Goal: Task Accomplishment & Management: Use online tool/utility

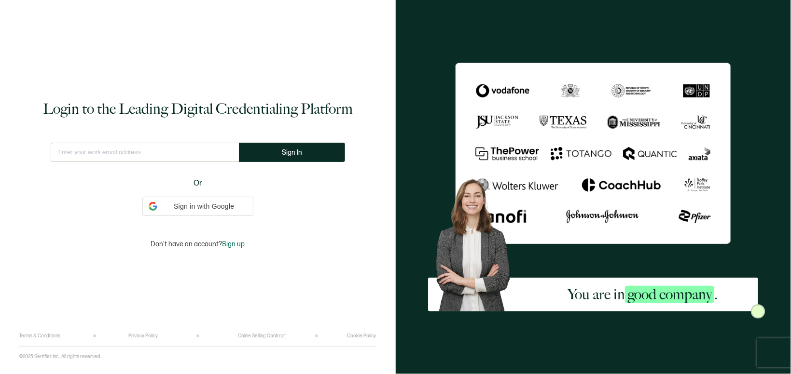
click at [151, 151] on input "text" at bounding box center [145, 152] width 188 height 19
click at [151, 152] on input "text" at bounding box center [145, 152] width 188 height 19
drag, startPoint x: 78, startPoint y: 148, endPoint x: 97, endPoint y: 147, distance: 19.3
click at [97, 147] on input "strategy /em" at bounding box center [145, 152] width 188 height 19
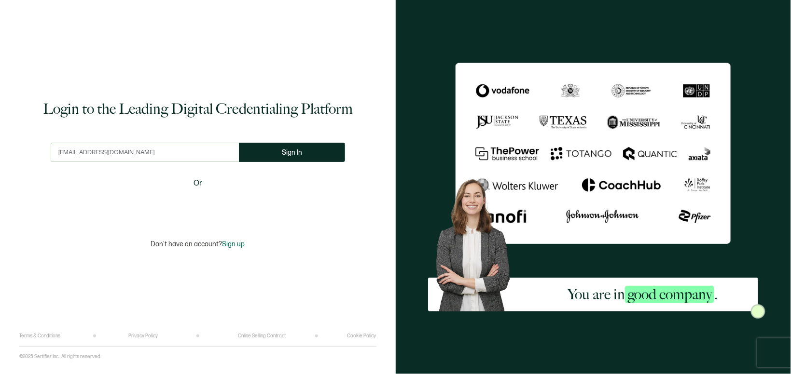
type input "[EMAIL_ADDRESS][DOMAIN_NAME]"
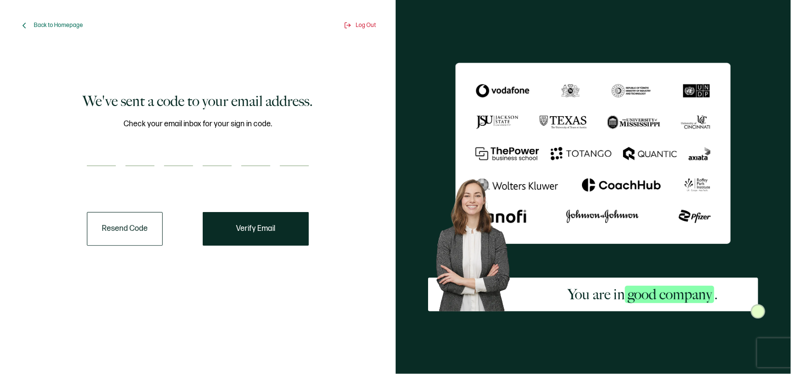
click at [81, 150] on div "We've sent a code to your email address. Check your email inbox for your sign i…" at bounding box center [198, 168] width 343 height 227
click at [107, 147] on div "Check your email inbox for your sign in code." at bounding box center [198, 148] width 222 height 60
click at [102, 155] on input "number" at bounding box center [101, 156] width 29 height 19
paste input "3"
type input "3"
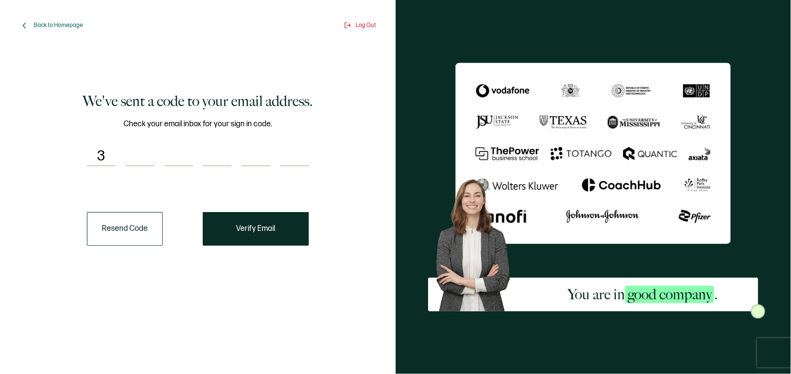
type input "2"
type input "5"
type input "2"
type input "0"
type input "9"
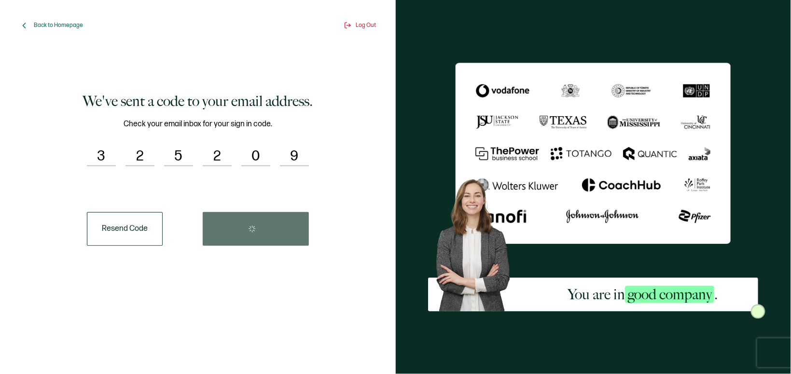
click at [232, 224] on div "Resend Code" at bounding box center [198, 229] width 222 height 34
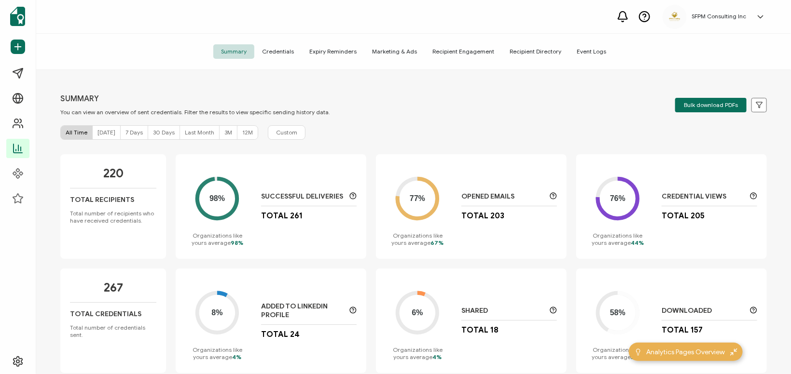
click at [277, 60] on div "Summary Credentials Expiry Reminders Marketing & Ads Recipient Engagement Recip…" at bounding box center [413, 52] width 755 height 36
click at [277, 58] on span "Credentials" at bounding box center [277, 51] width 47 height 14
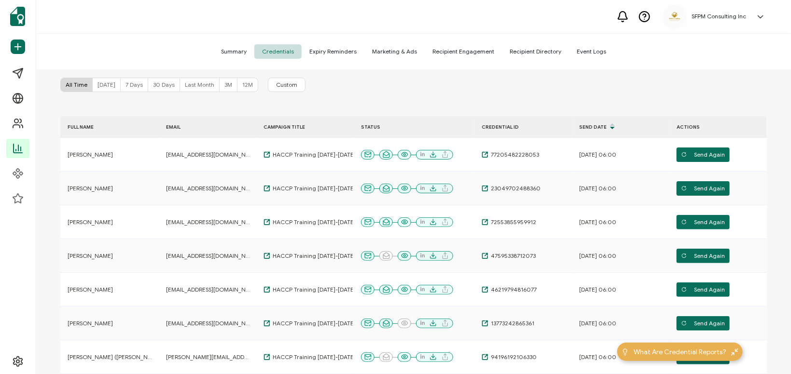
scroll to position [55, 0]
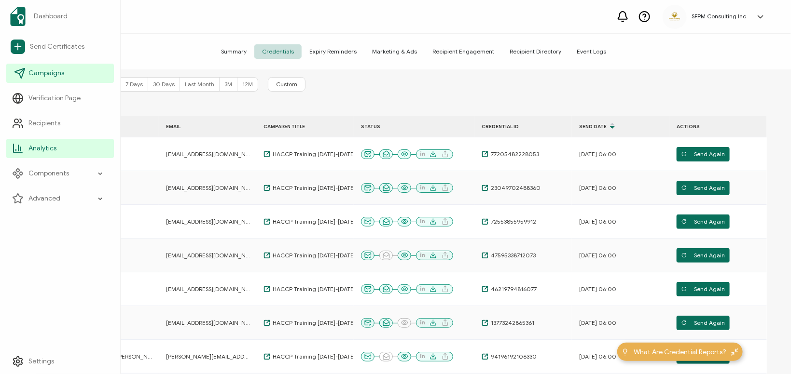
click at [38, 73] on span "Campaigns" at bounding box center [46, 74] width 36 height 10
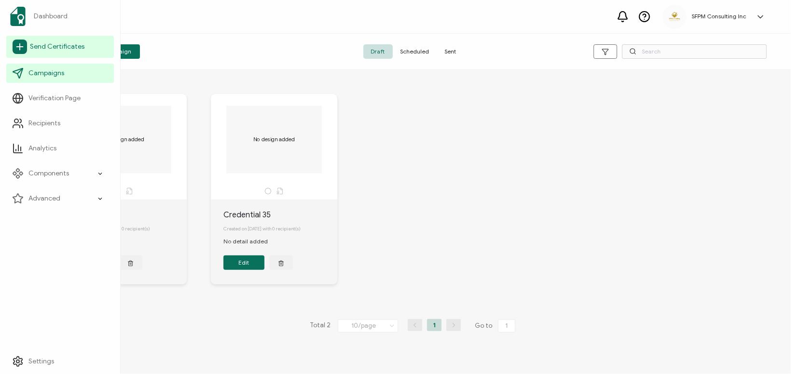
click at [58, 55] on link "Send Certificates" at bounding box center [60, 47] width 108 height 22
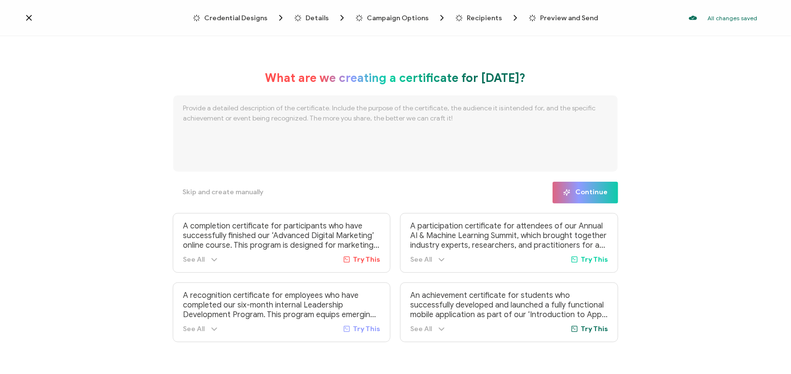
click at [32, 21] on icon at bounding box center [29, 18] width 10 height 10
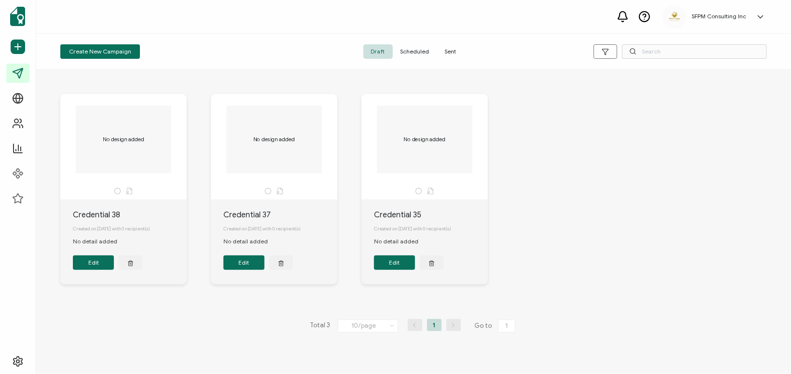
click at [449, 47] on span "Sent" at bounding box center [450, 51] width 27 height 14
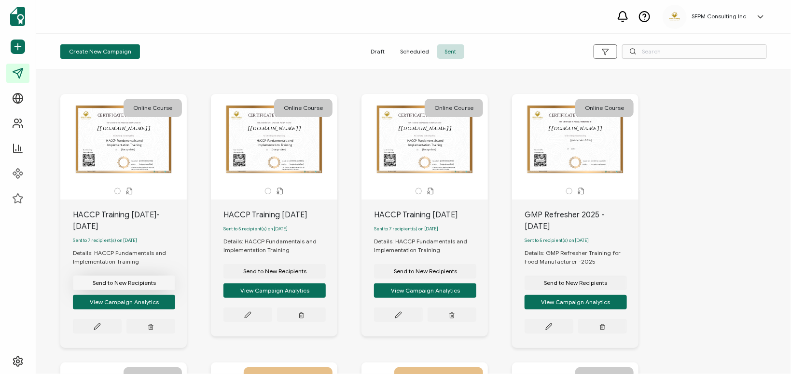
click at [129, 283] on span "Send to New Recipients" at bounding box center [124, 283] width 63 height 6
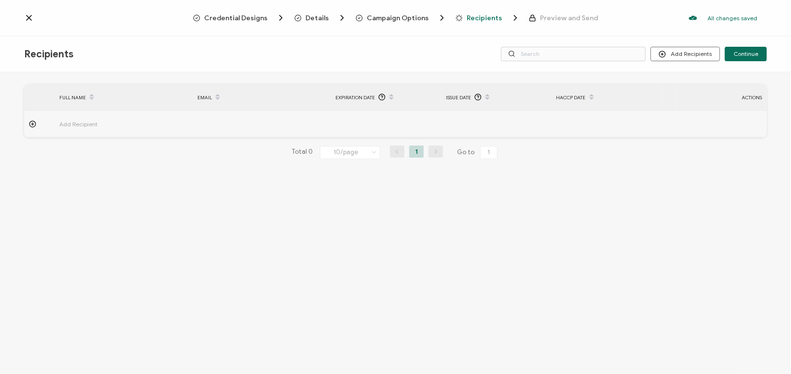
click at [75, 123] on span "Add Recipient" at bounding box center [105, 124] width 92 height 11
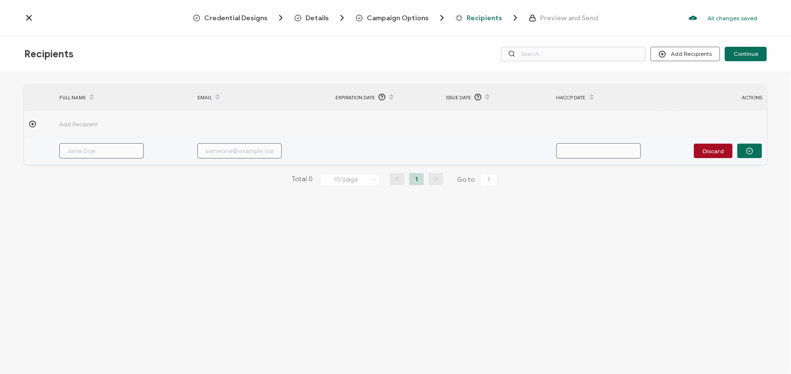
click at [134, 155] on input "text" at bounding box center [101, 150] width 84 height 15
click at [115, 154] on input "text" at bounding box center [101, 150] width 84 height 15
paste input "Winnie"
type input "Winnie"
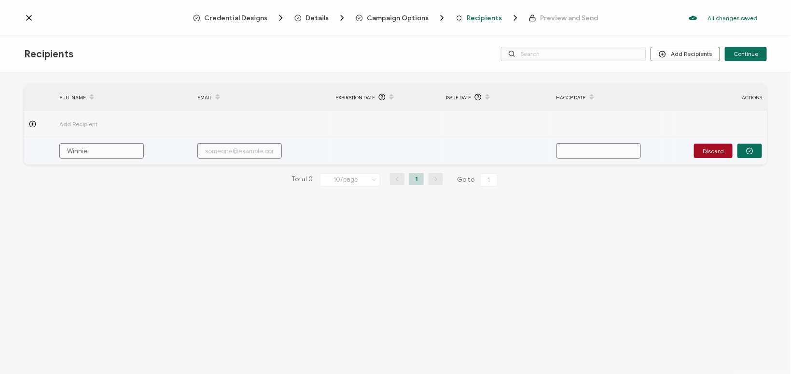
type input "[PERSON_NAME]"
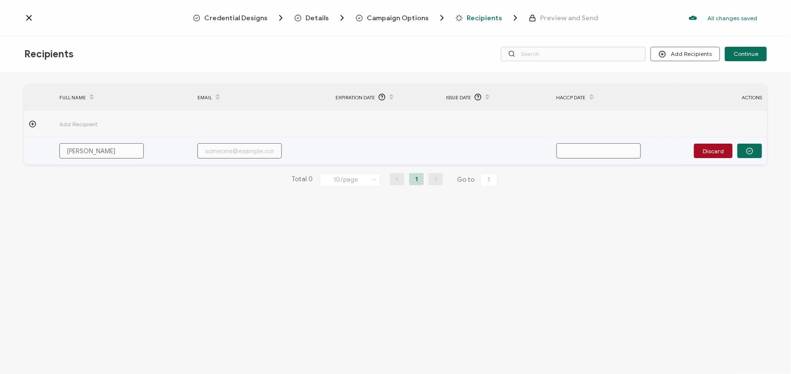
type input "[PERSON_NAME]"
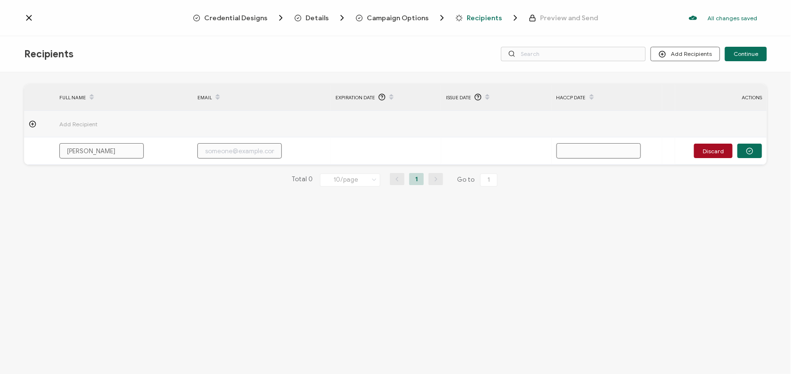
type input "[PERSON_NAME]"
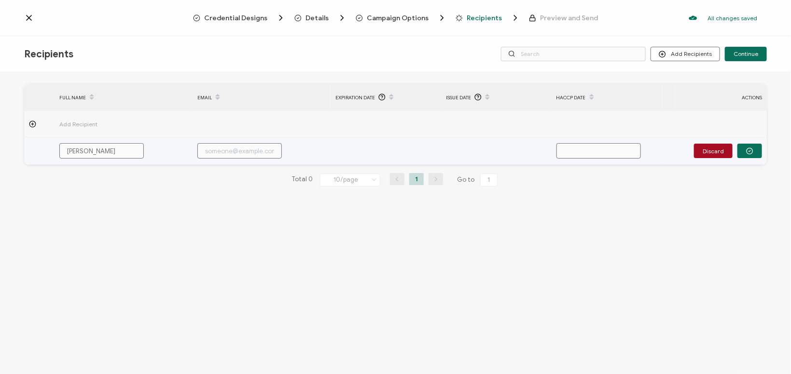
click at [230, 150] on input "text" at bounding box center [239, 150] width 84 height 15
paste input "[EMAIL_ADDRESS][DOMAIN_NAME]"
type input "[EMAIL_ADDRESS][DOMAIN_NAME]"
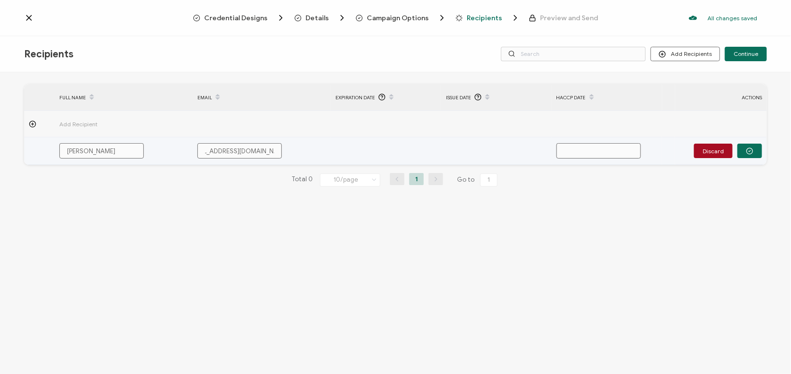
type input "[EMAIL_ADDRESS][DOMAIN_NAME]"
click at [435, 146] on td at bounding box center [386, 152] width 111 height 28
click at [353, 149] on td at bounding box center [386, 152] width 111 height 28
click at [572, 152] on input "text" at bounding box center [598, 150] width 84 height 15
type input "S"
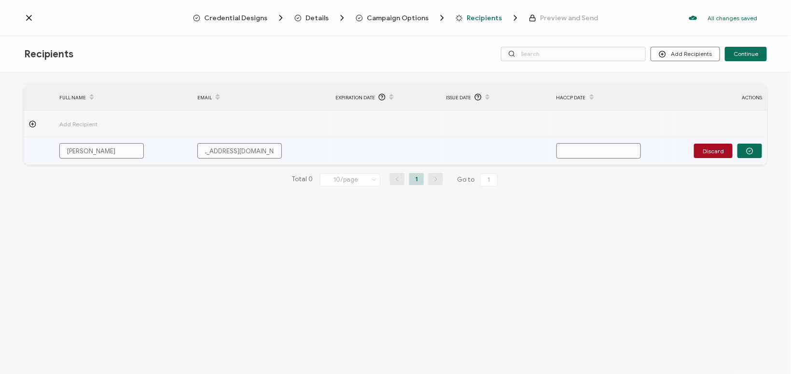
type input "S"
type input "Se"
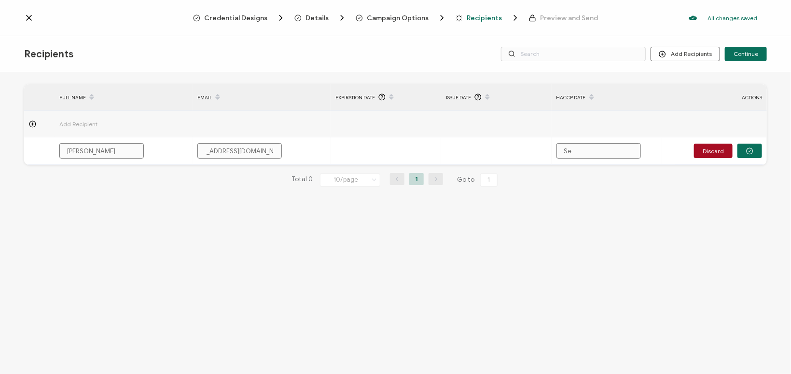
type input "Sep"
type input "Sepr"
type input "Seprt"
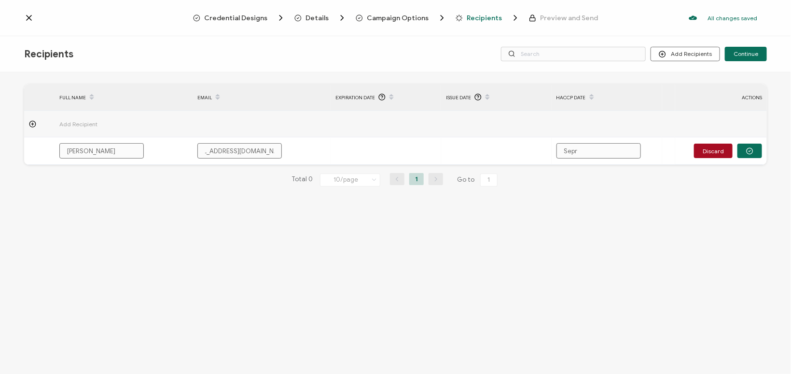
type input "Seprt"
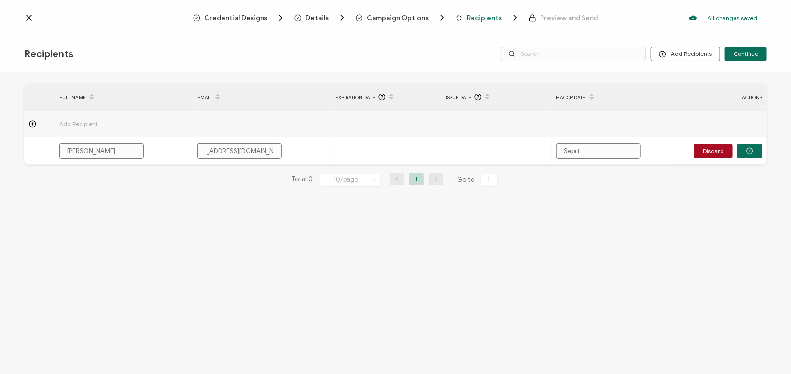
type input "Sepr"
type input "Sep"
type input "Sept"
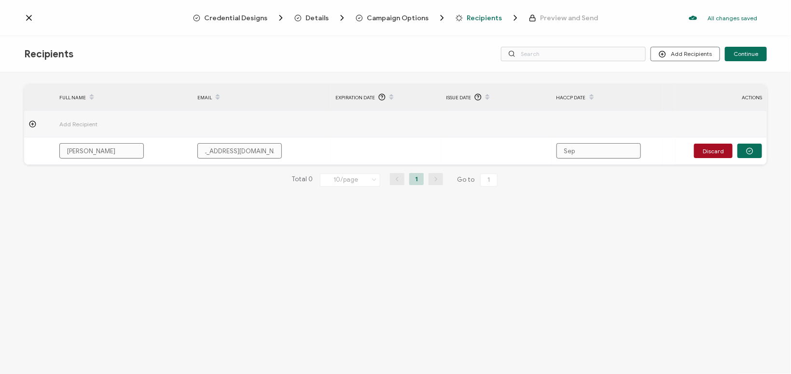
type input "Sept"
type input "[DATE]"
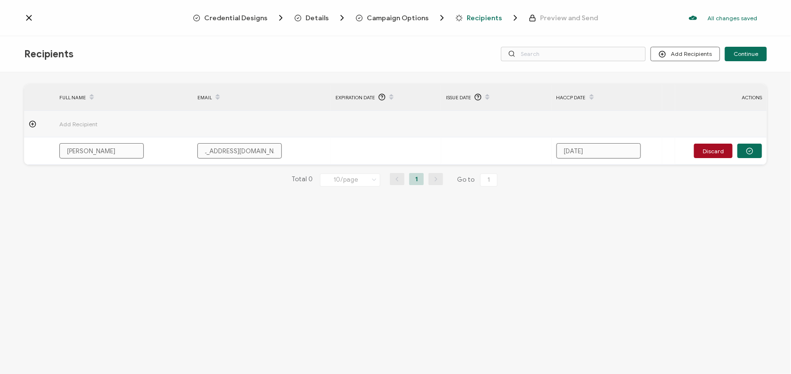
type input "[DATE]"
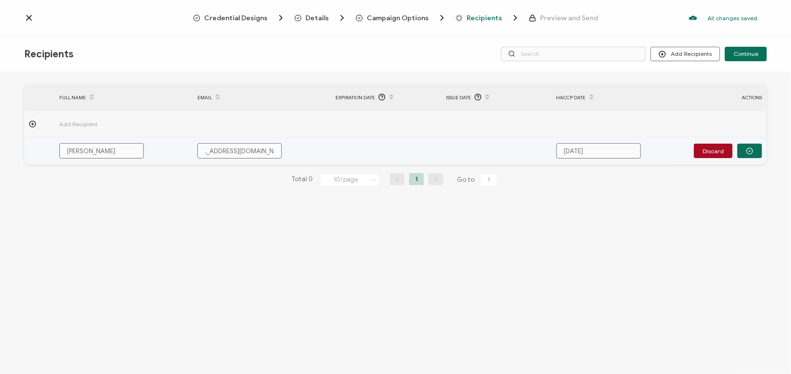
click at [386, 151] on td at bounding box center [386, 152] width 111 height 28
click at [583, 153] on input "[DATE]" at bounding box center [598, 150] width 84 height 15
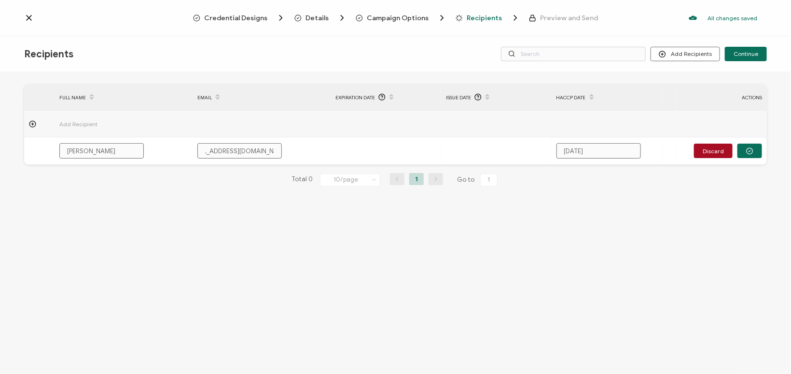
type input "[DATE],"
type input "[DATE], 2"
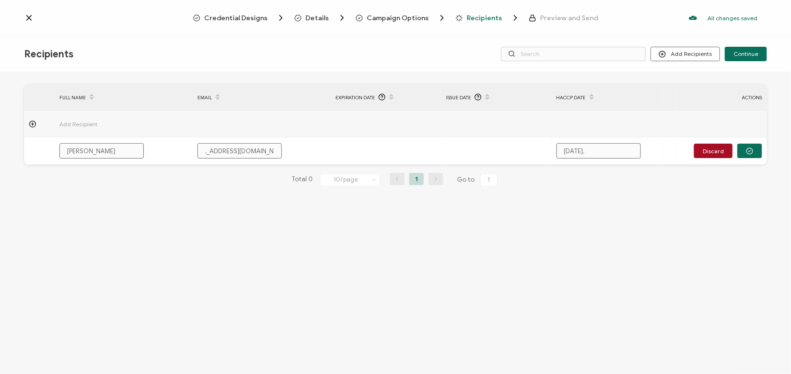
type input "[DATE], 2"
type input "[DATE]"
type input "[DATE], 202"
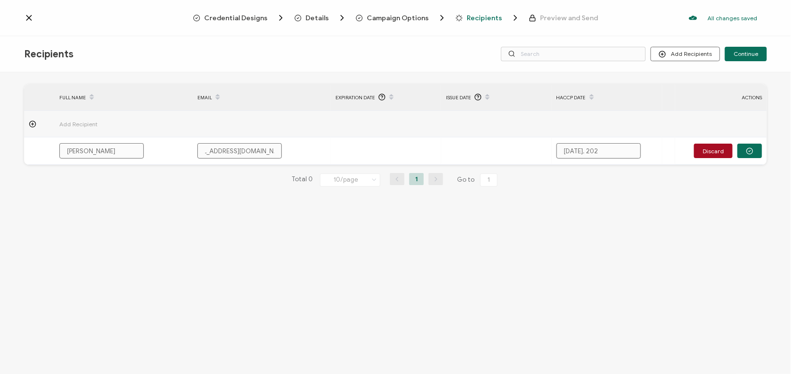
type input "[DATE]"
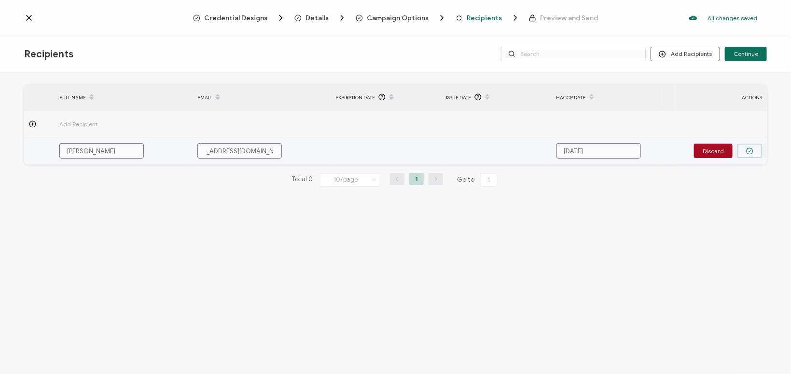
type input "[DATE]"
click at [756, 152] on button "button" at bounding box center [749, 151] width 25 height 14
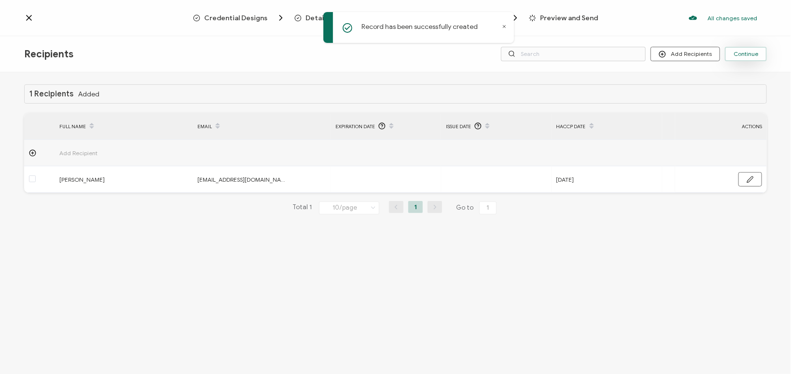
click at [760, 56] on button "Continue" at bounding box center [746, 54] width 42 height 14
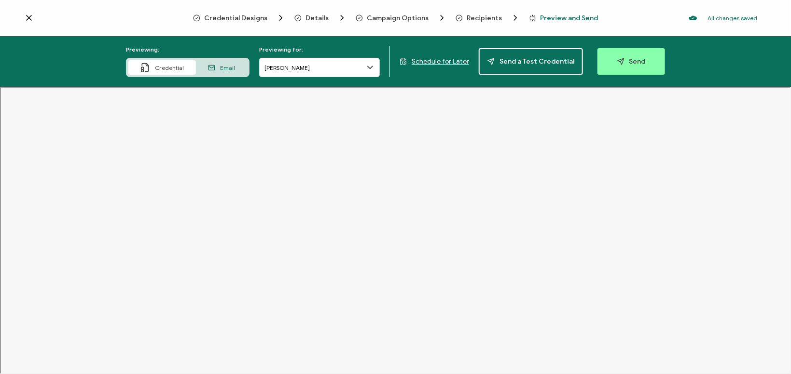
click at [456, 64] on span "Schedule for Later" at bounding box center [440, 61] width 57 height 8
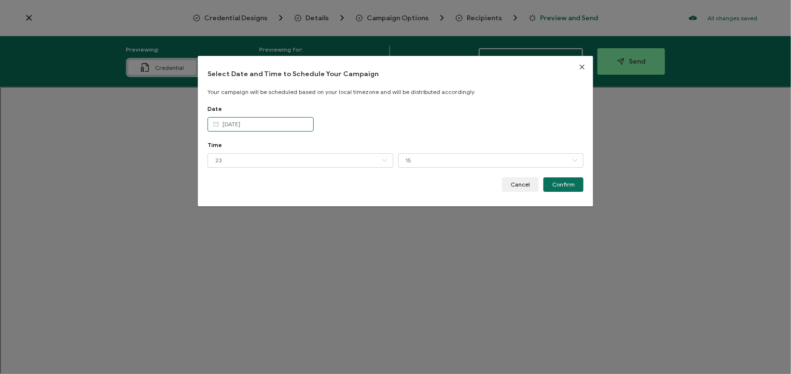
click at [287, 123] on input "[DATE]" at bounding box center [260, 124] width 106 height 14
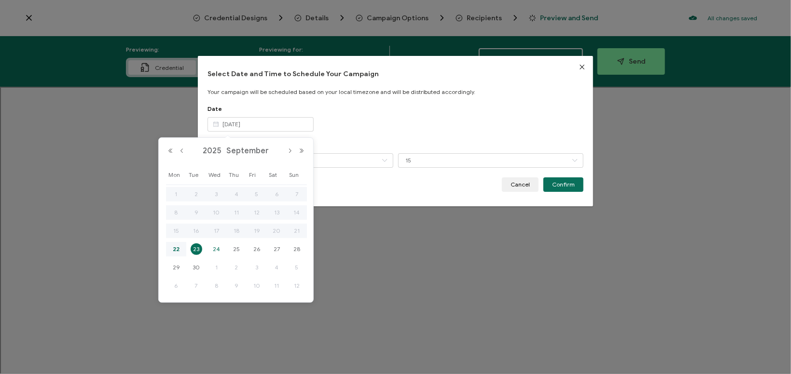
click at [213, 248] on span "24" at bounding box center [216, 250] width 12 height 12
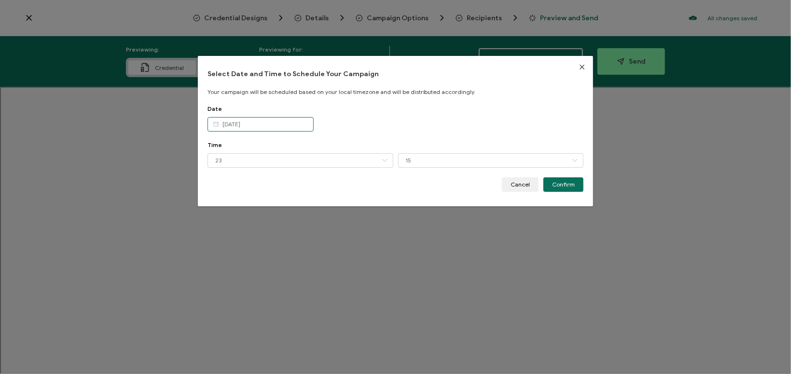
click at [272, 122] on input "[DATE]" at bounding box center [260, 124] width 106 height 14
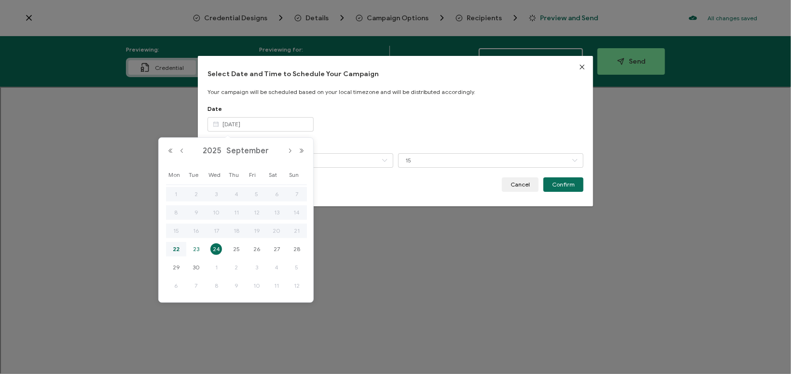
click at [200, 249] on span "23" at bounding box center [197, 250] width 12 height 12
type input "[DATE]"
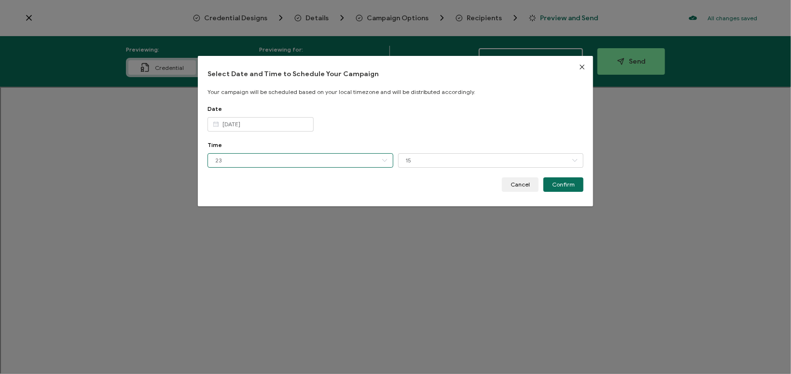
click at [253, 155] on input "23" at bounding box center [300, 160] width 186 height 14
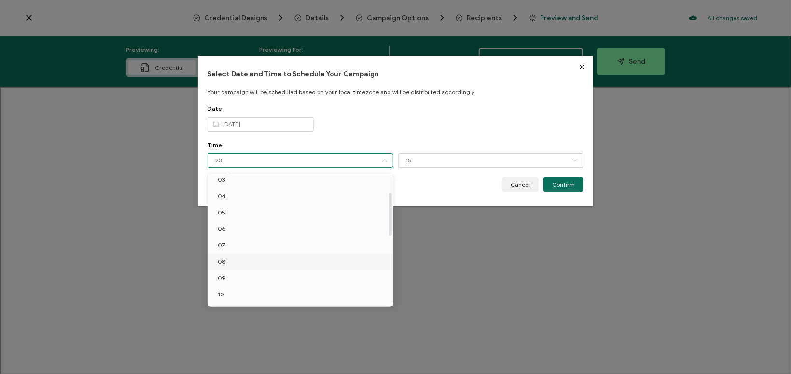
scroll to position [55, 0]
click at [235, 264] on li "08" at bounding box center [300, 261] width 185 height 16
type input "08"
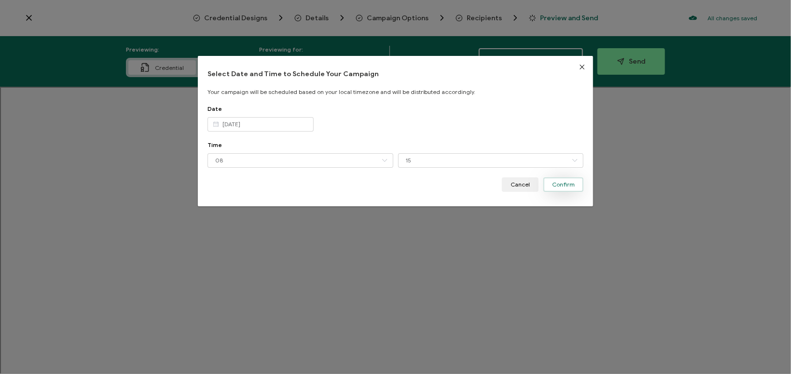
click at [551, 182] on button "Confirm" at bounding box center [563, 185] width 40 height 14
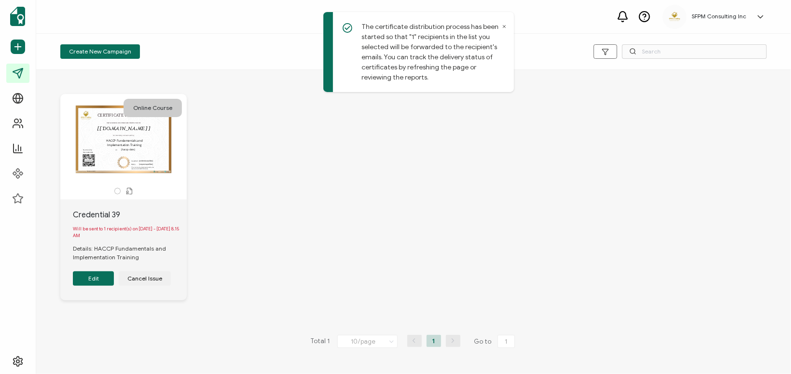
click at [167, 154] on div "CERTIFICATE OF ATTENDANCE THIS CERTIFICATE IS PROUDLY PRESENTED TO This box wil…" at bounding box center [123, 140] width 101 height 68
click at [90, 278] on button "Edit" at bounding box center [93, 279] width 41 height 14
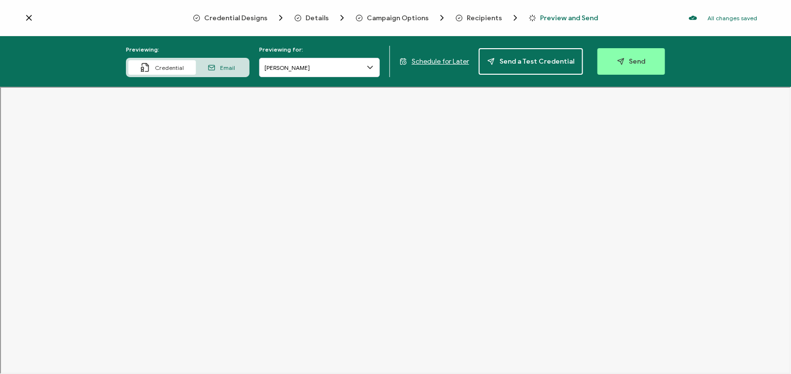
click at [429, 60] on span "Schedule for Later" at bounding box center [440, 61] width 57 height 8
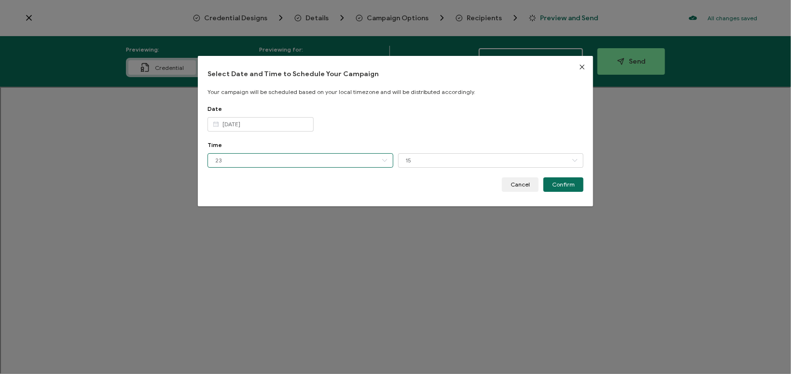
click at [311, 160] on input "23" at bounding box center [300, 160] width 186 height 14
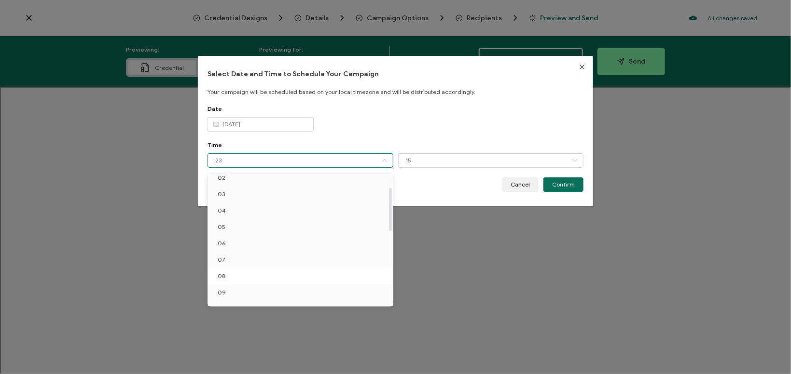
scroll to position [40, 0]
click at [234, 279] on li "08" at bounding box center [300, 277] width 185 height 16
click at [218, 252] on li "10" at bounding box center [300, 254] width 185 height 16
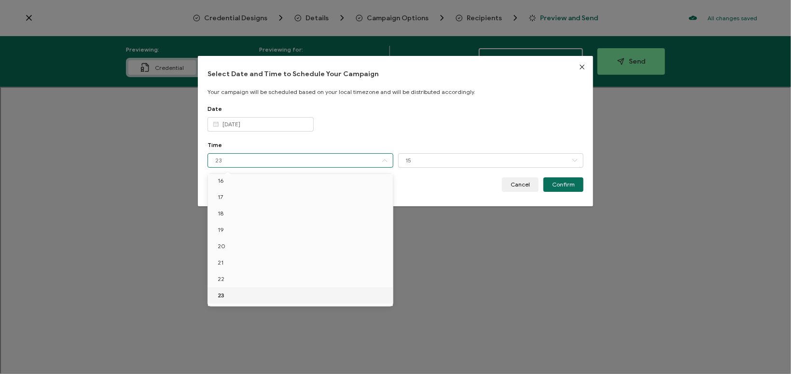
click at [229, 294] on li "23" at bounding box center [300, 296] width 185 height 16
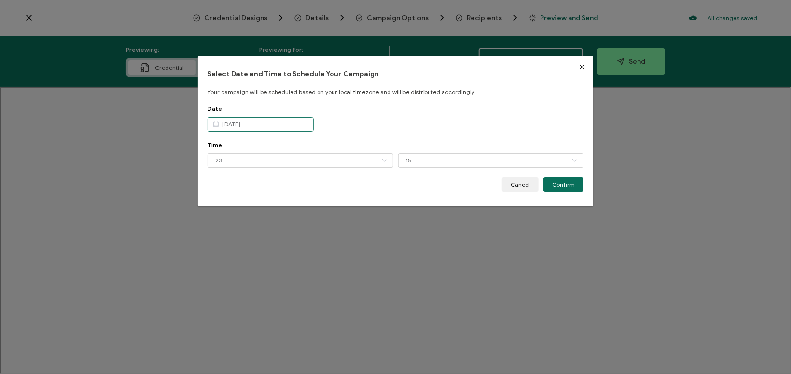
click at [299, 129] on input "[DATE]" at bounding box center [260, 124] width 106 height 14
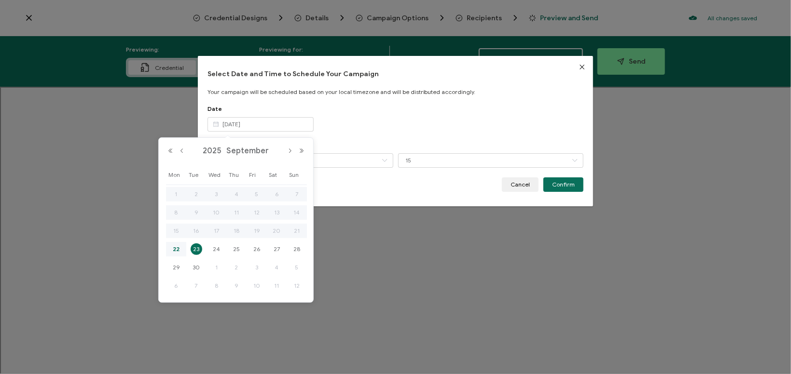
click at [195, 249] on span "23" at bounding box center [197, 250] width 12 height 12
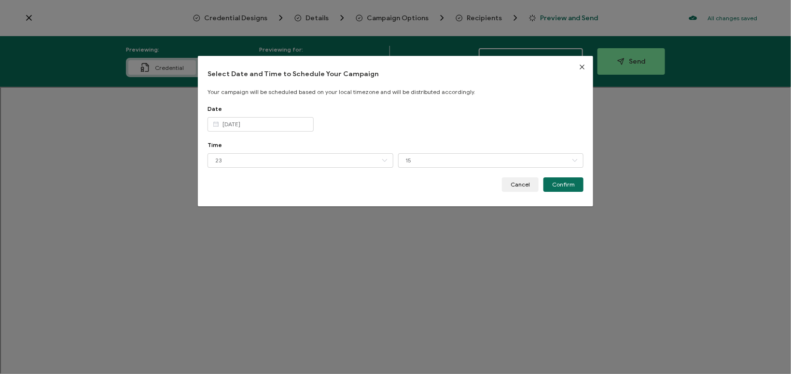
click at [242, 153] on div "Time 23 15 00 15 30 45" at bounding box center [395, 159] width 376 height 36
click at [242, 158] on input "23" at bounding box center [300, 160] width 186 height 14
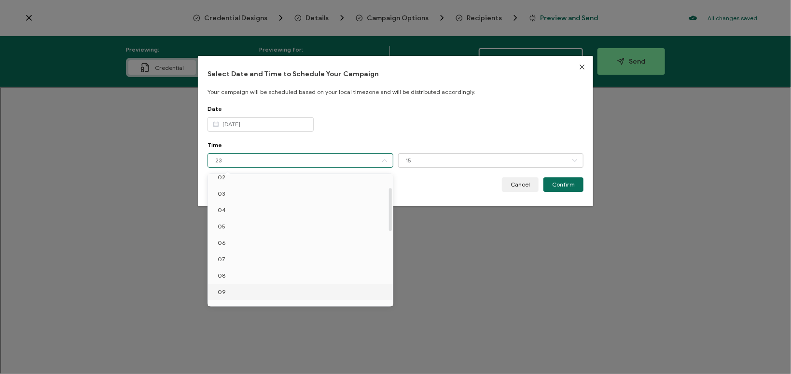
click at [235, 298] on li "09" at bounding box center [300, 292] width 185 height 16
type input "09"
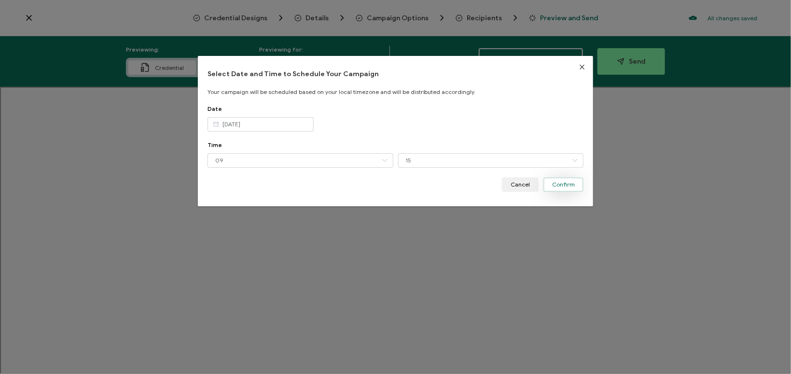
click at [560, 186] on span "Confirm" at bounding box center [563, 185] width 23 height 6
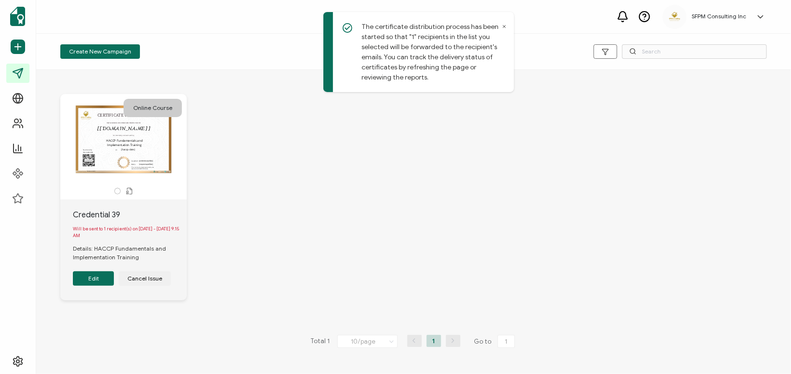
click at [560, 186] on div "Online Course CERTIFICATE OF ATTENDANCE THIS CERTIFICATE IS PROUDLY PRESENTED T…" at bounding box center [414, 205] width 726 height 260
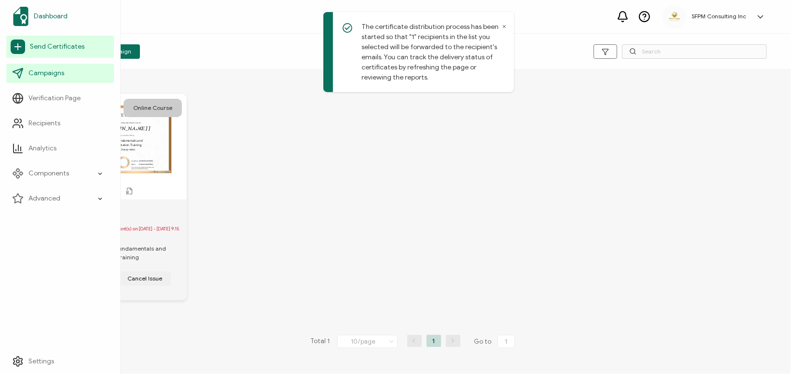
click at [55, 12] on link "Dashboard" at bounding box center [60, 16] width 108 height 27
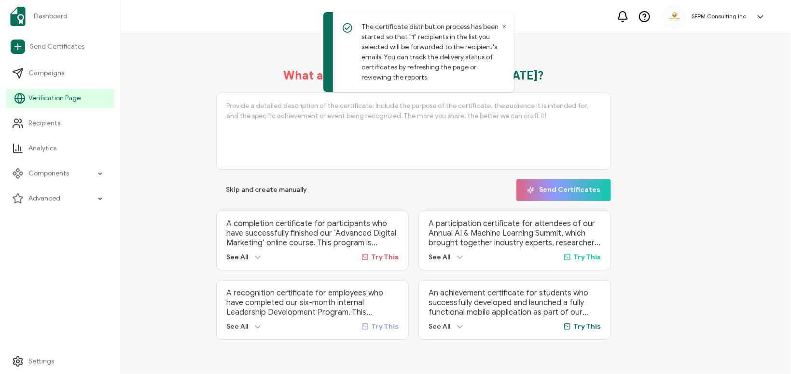
click at [45, 92] on link "Verification Page" at bounding box center [60, 98] width 108 height 19
